Goal: Download file/media

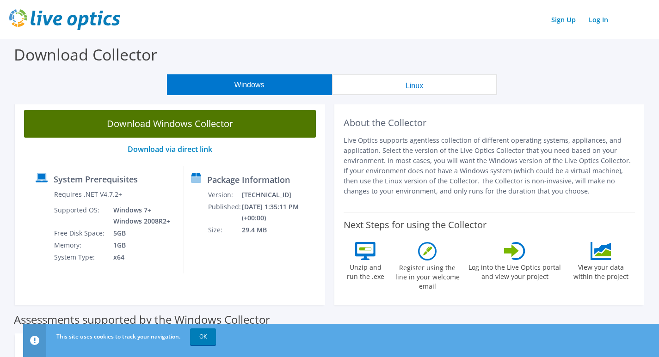
click at [235, 125] on link "Download Windows Collector" at bounding box center [170, 124] width 292 height 28
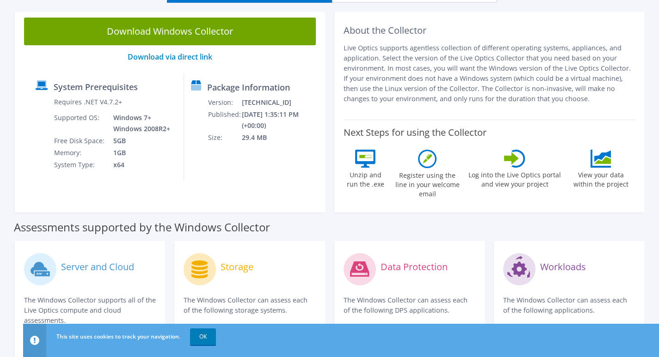
scroll to position [139, 0]
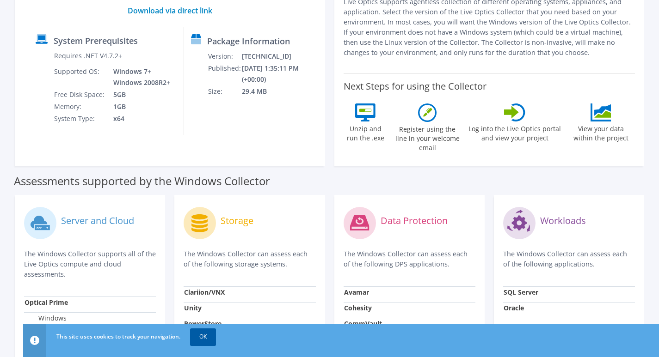
click at [205, 336] on link "OK" at bounding box center [203, 337] width 26 height 17
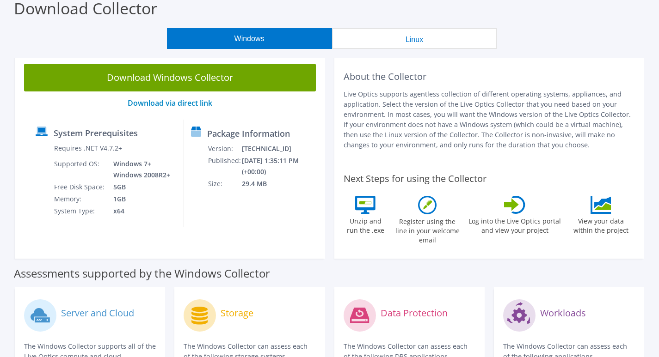
scroll to position [0, 0]
